Goal: Task Accomplishment & Management: Use online tool/utility

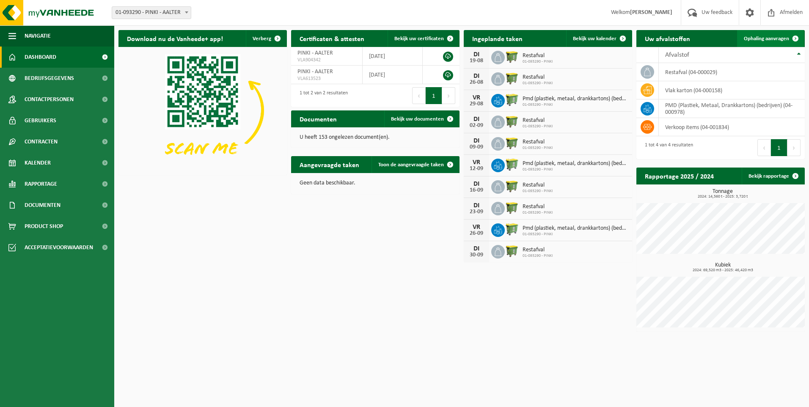
click at [770, 39] on span "Ophaling aanvragen" at bounding box center [765, 38] width 45 height 5
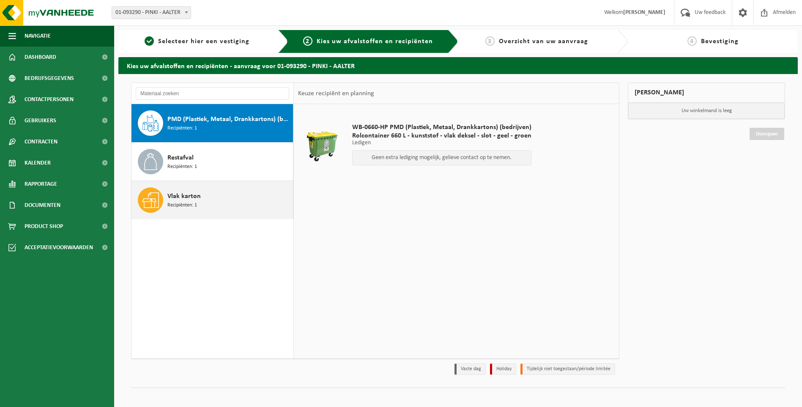
click at [193, 198] on span "Vlak karton" at bounding box center [183, 196] width 33 height 10
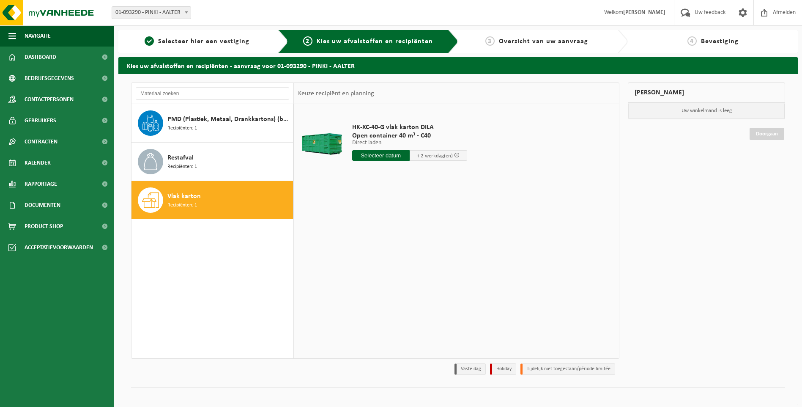
click at [392, 154] on input "text" at bounding box center [381, 155] width 58 height 11
click at [358, 257] on div "25" at bounding box center [360, 258] width 15 height 14
type input "Van 2025-08-25"
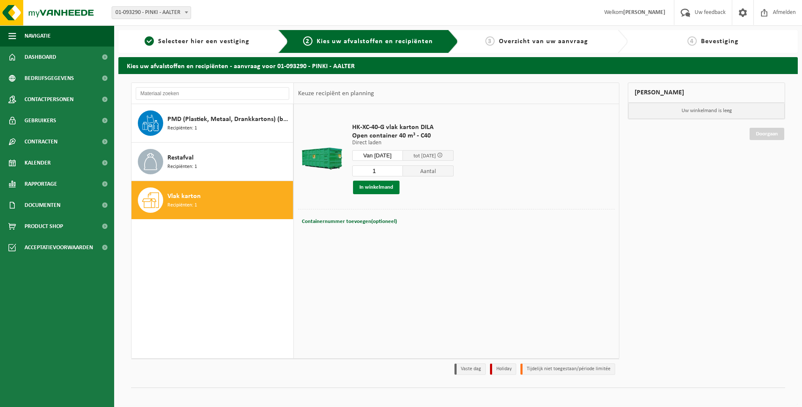
click at [387, 185] on button "In winkelmand" at bounding box center [376, 188] width 47 height 14
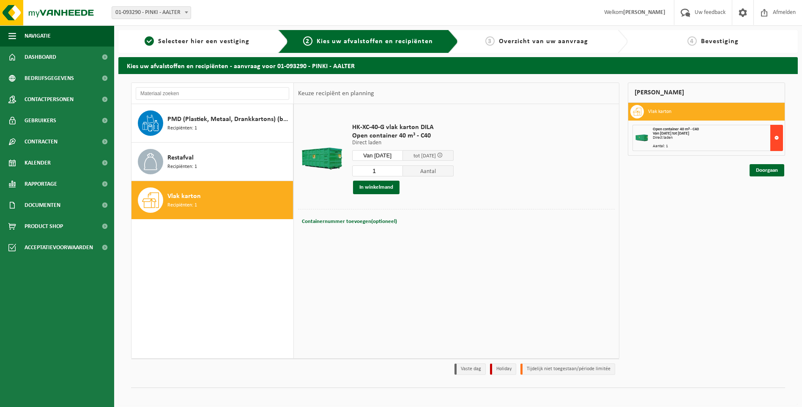
click at [776, 136] on button at bounding box center [777, 138] width 13 height 26
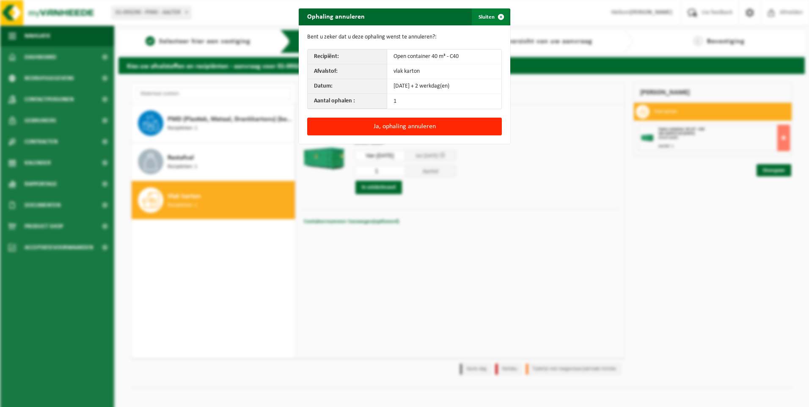
click at [480, 14] on button "Sluiten" at bounding box center [491, 16] width 38 height 17
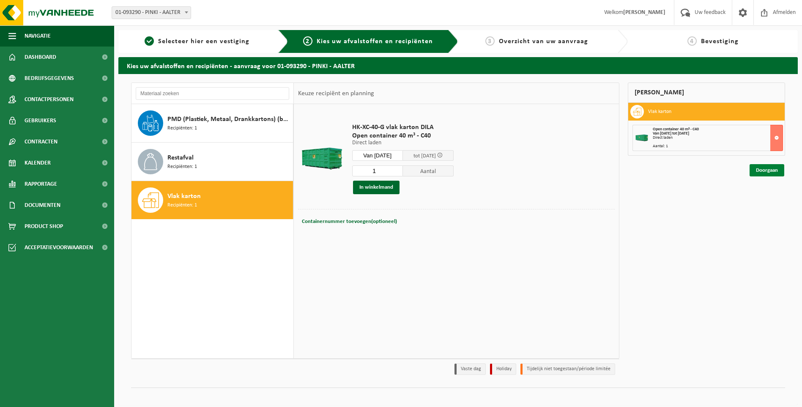
click at [760, 168] on link "Doorgaan" at bounding box center [767, 170] width 35 height 12
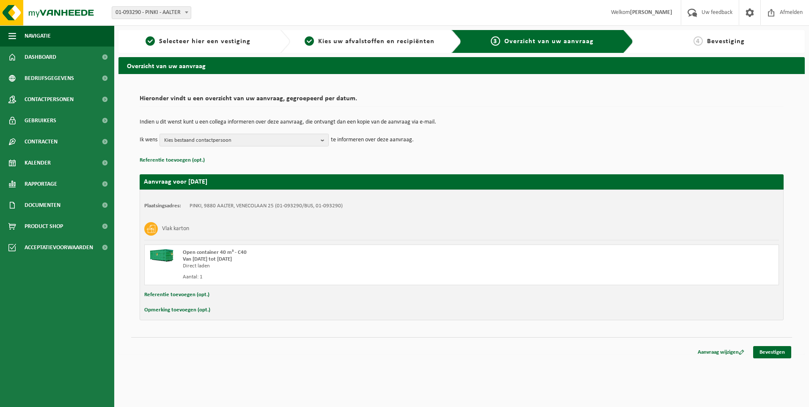
click at [182, 307] on button "Opmerking toevoegen (opt.)" at bounding box center [177, 309] width 66 height 11
click at [208, 311] on input "text" at bounding box center [478, 310] width 584 height 13
click at [289, 311] on input "graag de maandag zelf in de voormiddag aub, indien mogelijk bevestiging aub" at bounding box center [478, 310] width 584 height 13
type input "graag de maandag zelf in de voormiddag , indien mogelijk bevestiging aub"
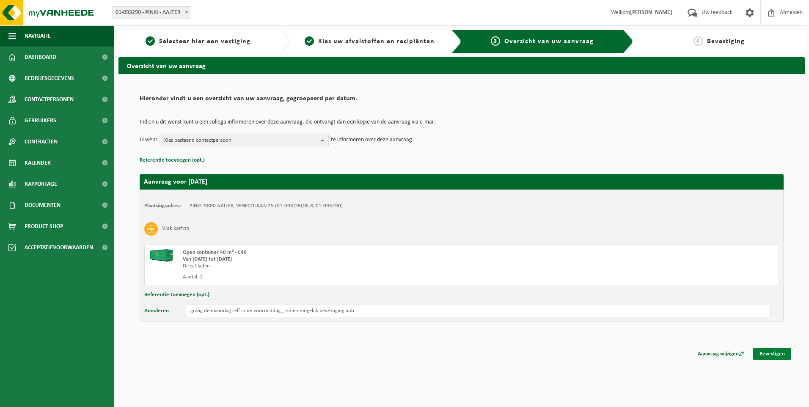
click at [774, 354] on link "Bevestigen" at bounding box center [772, 354] width 38 height 12
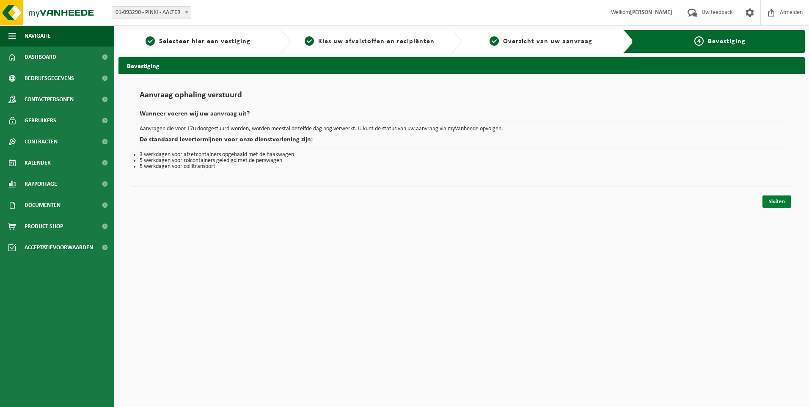
click at [771, 205] on link "Sluiten" at bounding box center [776, 201] width 29 height 12
